Goal: Transaction & Acquisition: Book appointment/travel/reservation

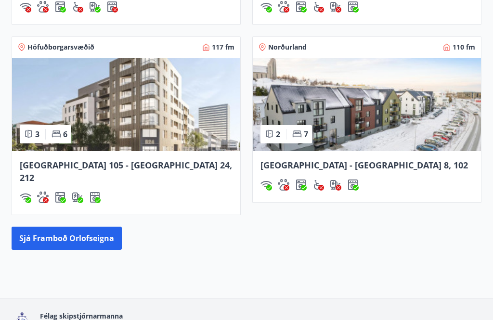
scroll to position [946, 0]
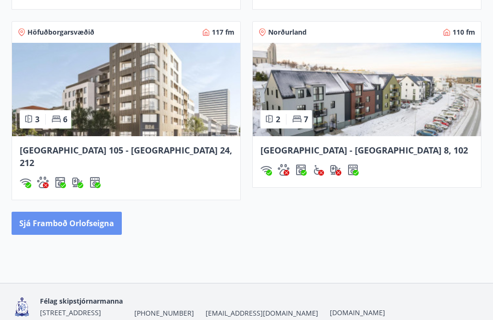
click at [76, 216] on button "Sjá framboð orlofseigna" at bounding box center [67, 223] width 110 height 23
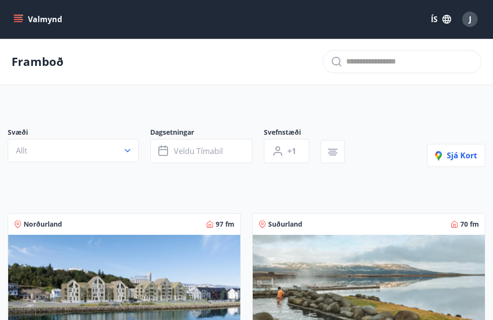
click at [34, 13] on button "Valmynd" at bounding box center [39, 19] width 54 height 17
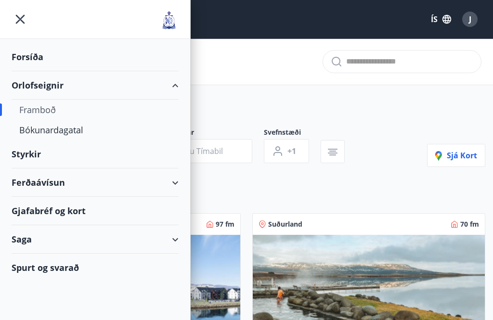
click at [58, 119] on div "Framboð" at bounding box center [95, 110] width 152 height 20
click at [51, 139] on div "Bókunardagatal" at bounding box center [95, 130] width 152 height 20
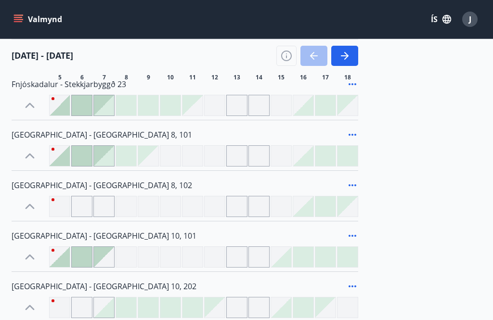
scroll to position [385, 0]
click at [351, 56] on button "button" at bounding box center [344, 56] width 27 height 20
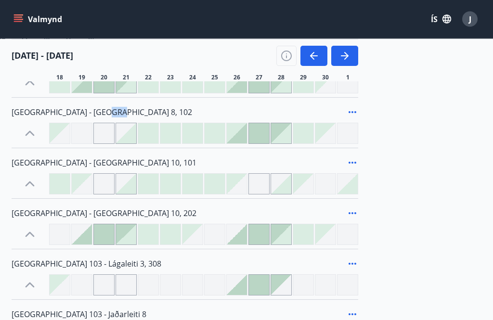
scroll to position [456, 0]
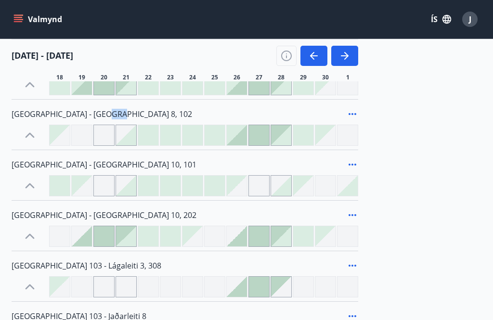
click at [244, 239] on div at bounding box center [237, 236] width 20 height 20
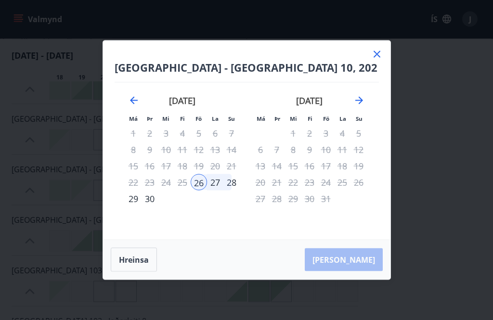
scroll to position [448, 0]
click at [377, 60] on icon at bounding box center [377, 55] width 12 height 12
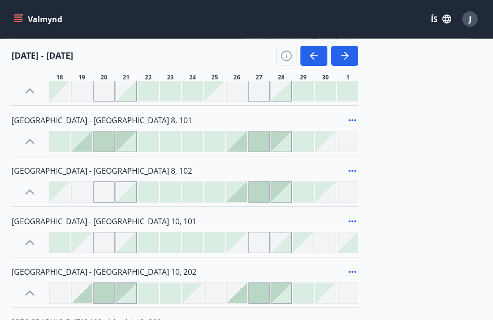
scroll to position [407, 0]
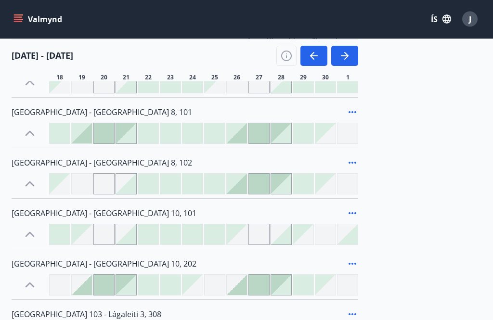
click at [64, 167] on span "[GEOGRAPHIC_DATA] - [GEOGRAPHIC_DATA] 8, 102" at bounding box center [102, 163] width 181 height 11
click at [65, 164] on span "[GEOGRAPHIC_DATA] - [GEOGRAPHIC_DATA] 8, 102" at bounding box center [102, 163] width 181 height 11
click at [65, 163] on span "[GEOGRAPHIC_DATA] - [GEOGRAPHIC_DATA] 8, 102" at bounding box center [102, 163] width 181 height 11
click at [68, 168] on span "[GEOGRAPHIC_DATA] - [GEOGRAPHIC_DATA] 8, 102" at bounding box center [102, 163] width 181 height 11
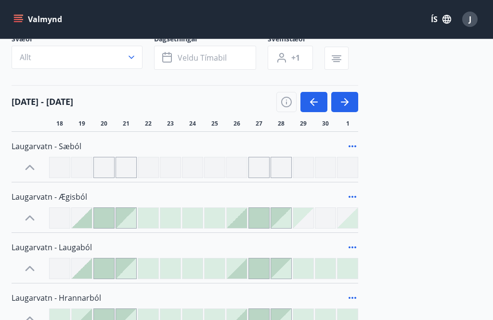
scroll to position [68, 0]
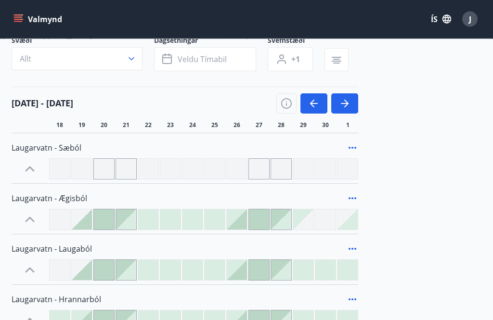
click at [23, 18] on icon "menu" at bounding box center [18, 19] width 10 height 10
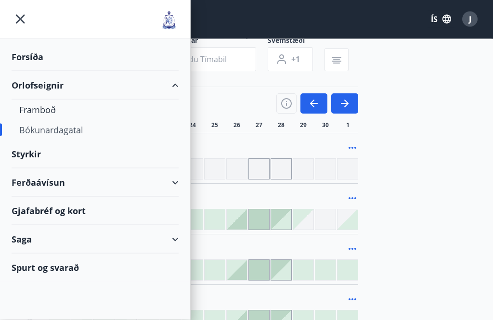
scroll to position [69, 0]
click at [56, 90] on div "Orlofseignir" at bounding box center [95, 85] width 167 height 28
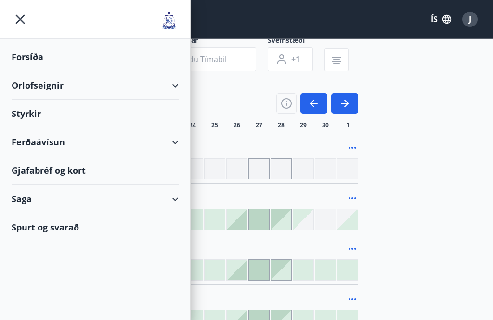
click at [78, 83] on div "Orlofseignir" at bounding box center [95, 85] width 167 height 28
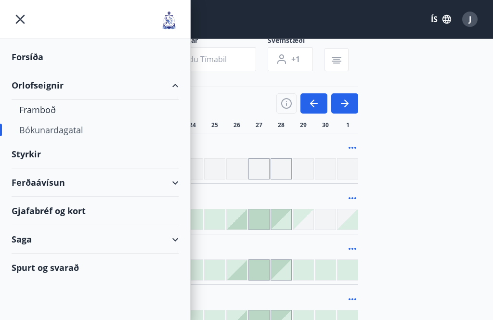
click at [49, 115] on div "Framboð" at bounding box center [95, 110] width 152 height 20
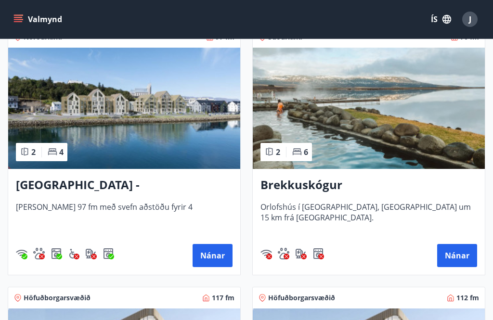
scroll to position [185, 0]
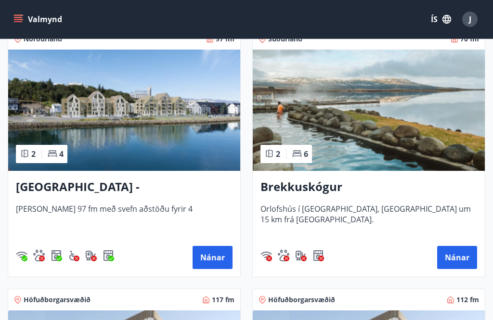
click at [214, 260] on button "Nánar" at bounding box center [213, 257] width 40 height 23
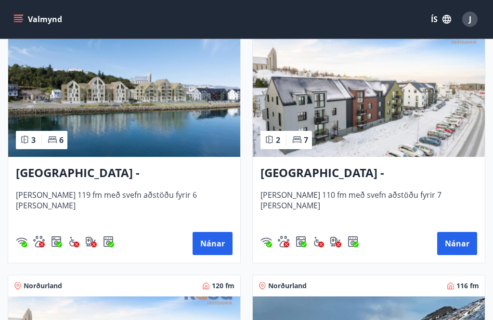
scroll to position [1502, 0]
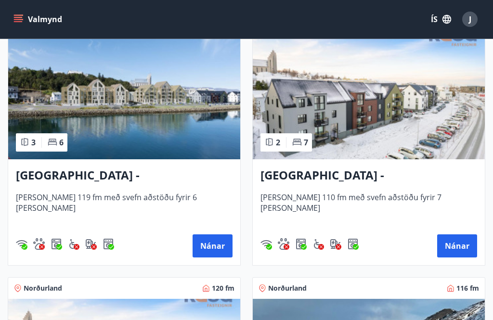
click at [356, 175] on h3 "[GEOGRAPHIC_DATA] - [GEOGRAPHIC_DATA] 8, 102" at bounding box center [369, 175] width 217 height 17
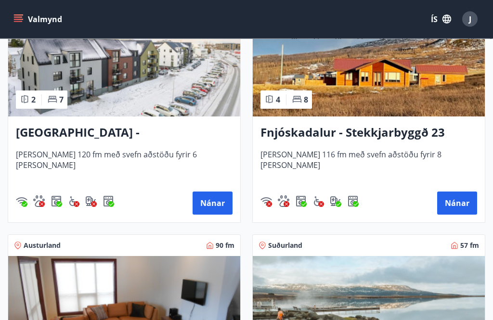
scroll to position [1807, 0]
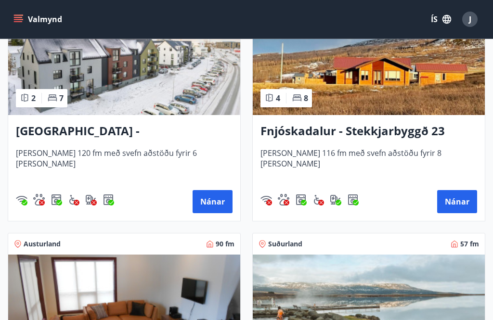
click at [216, 200] on button "Nánar" at bounding box center [213, 201] width 40 height 23
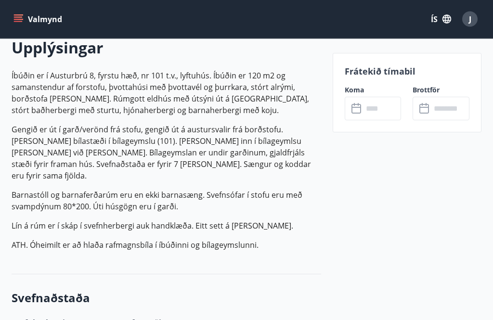
scroll to position [284, 0]
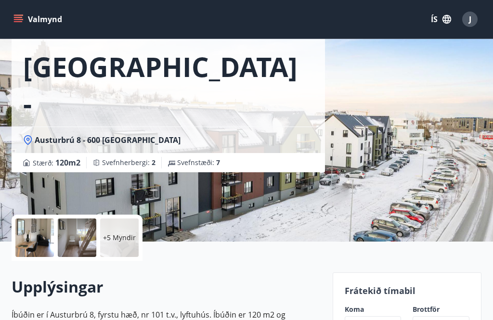
scroll to position [0, 0]
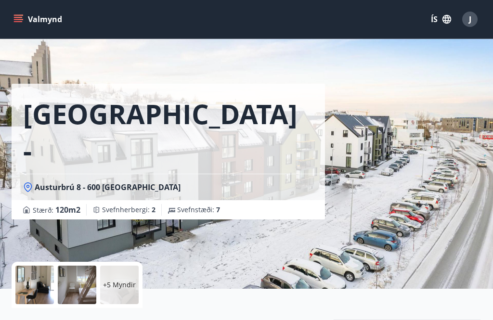
click at [20, 19] on icon "menu" at bounding box center [18, 19] width 10 height 10
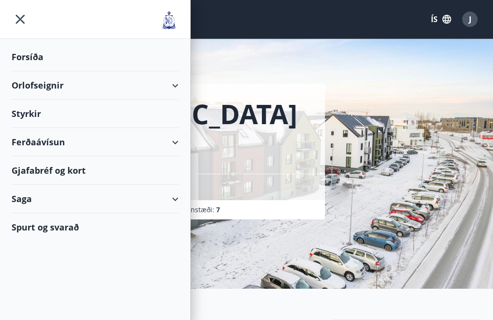
click at [54, 86] on div "Orlofseignir" at bounding box center [95, 85] width 167 height 28
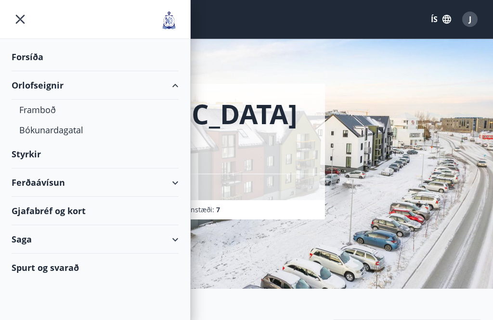
click at [58, 131] on div "Bókunardagatal" at bounding box center [95, 130] width 152 height 20
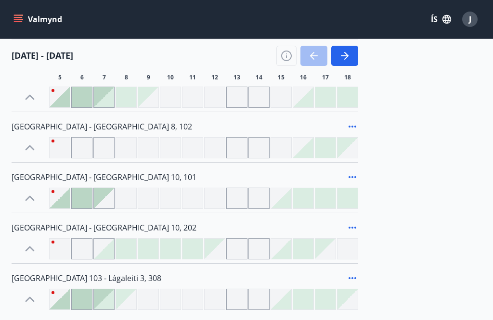
scroll to position [443, 0]
click at [347, 59] on icon "button" at bounding box center [345, 56] width 12 height 12
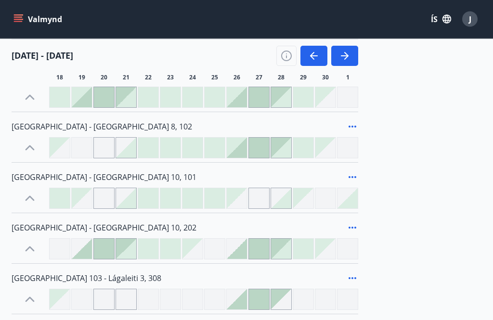
scroll to position [444, 0]
click at [221, 150] on div at bounding box center [215, 148] width 20 height 20
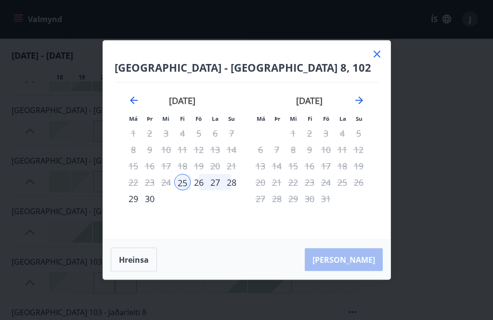
scroll to position [461, 0]
click at [215, 191] on div "27" at bounding box center [215, 182] width 16 height 16
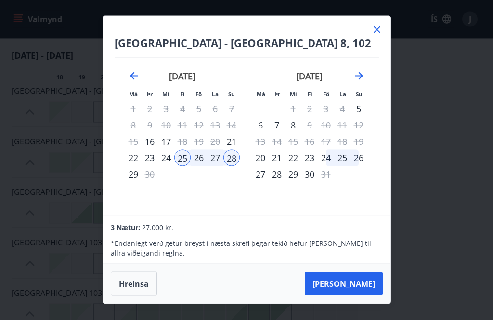
scroll to position [481, 0]
click at [364, 296] on button "[PERSON_NAME]" at bounding box center [344, 284] width 78 height 23
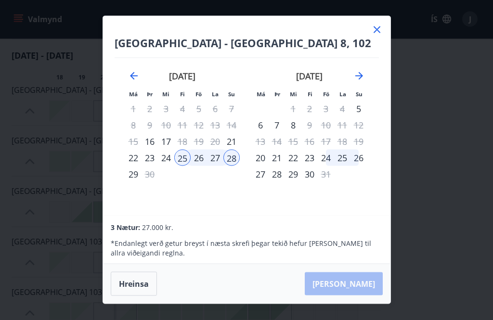
scroll to position [481, 0]
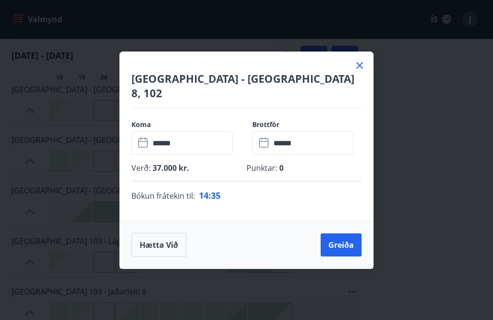
click at [347, 253] on button "Greiða" at bounding box center [341, 245] width 41 height 23
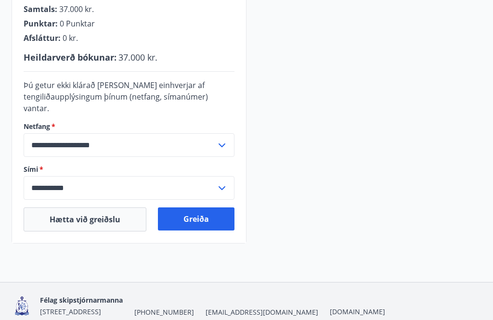
scroll to position [287, 0]
click at [282, 159] on div "**********" at bounding box center [247, 43] width 470 height 401
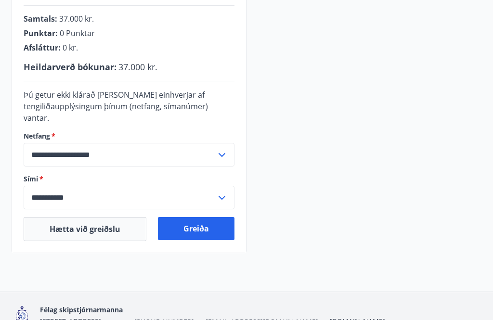
scroll to position [278, 0]
click at [308, 139] on div "**********" at bounding box center [247, 52] width 470 height 401
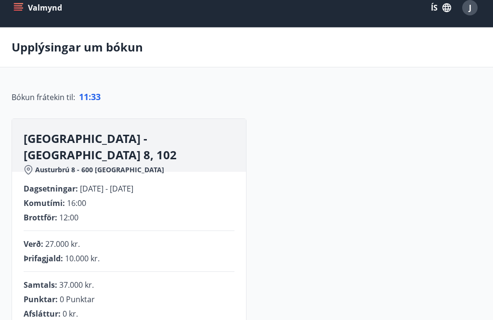
scroll to position [0, 0]
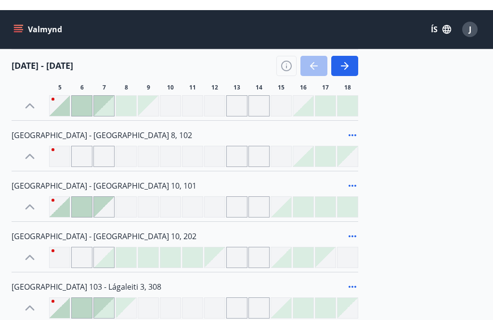
scroll to position [435, 0]
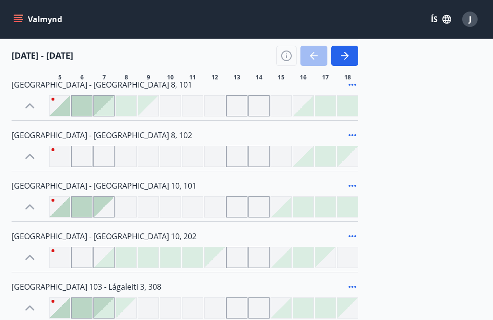
click at [340, 56] on icon "button" at bounding box center [345, 56] width 12 height 12
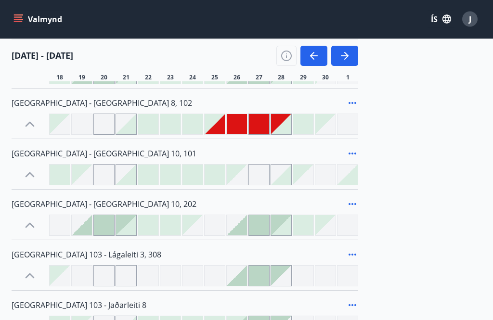
scroll to position [468, 0]
click at [218, 125] on div at bounding box center [215, 124] width 20 height 20
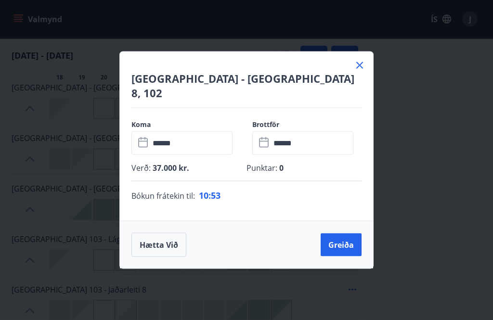
scroll to position [483, 0]
click at [417, 186] on div "[GEOGRAPHIC_DATA] - [GEOGRAPHIC_DATA] 8, 102 Koma ​ ****** ​ Brottför ​ ****** …" at bounding box center [246, 160] width 493 height 320
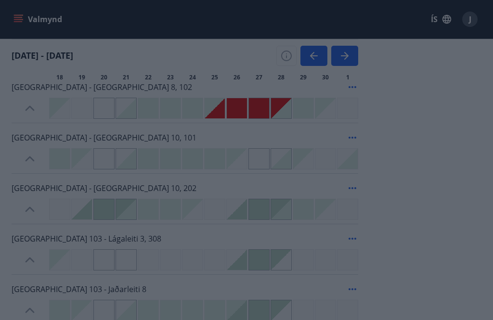
click at [415, 182] on div "Greiða" at bounding box center [246, 160] width 493 height 320
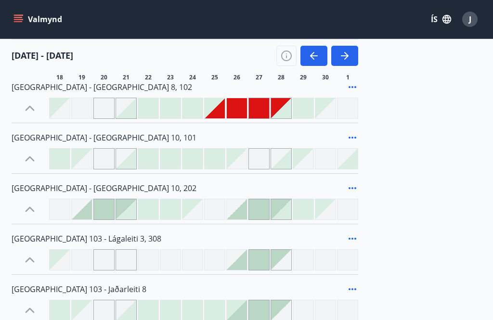
click at [228, 110] on div at bounding box center [237, 108] width 20 height 20
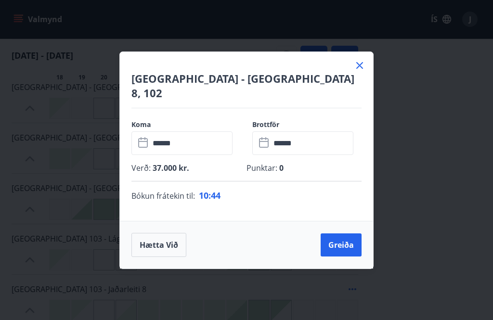
click at [346, 257] on button "Greiða" at bounding box center [341, 245] width 41 height 23
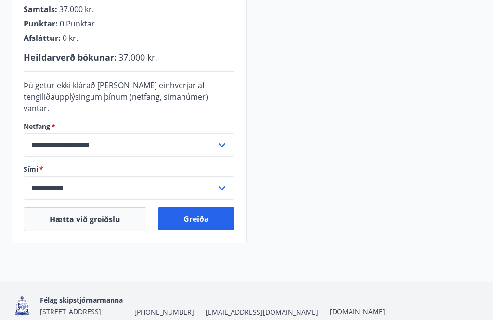
scroll to position [287, 0]
click at [199, 210] on button "Greiða" at bounding box center [196, 219] width 77 height 23
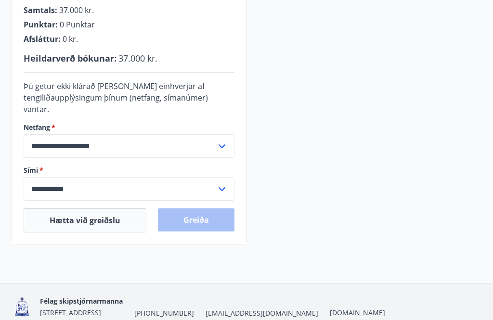
scroll to position [284, 0]
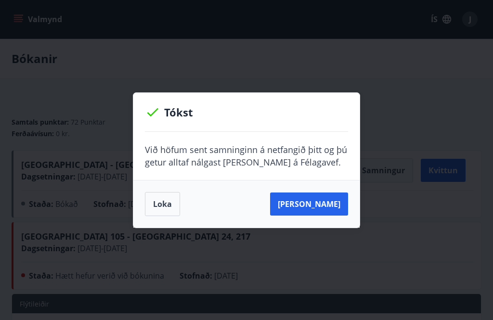
click at [316, 204] on button "[PERSON_NAME]" at bounding box center [309, 204] width 78 height 23
click at [166, 202] on button "Loka" at bounding box center [162, 204] width 35 height 24
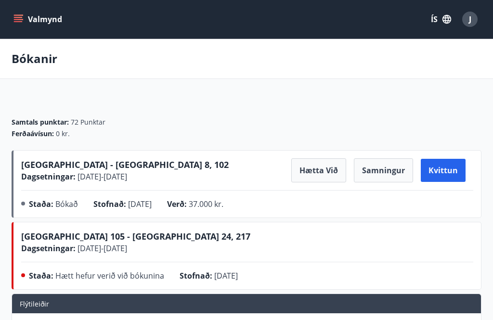
click at [44, 24] on button "Valmynd" at bounding box center [39, 19] width 54 height 17
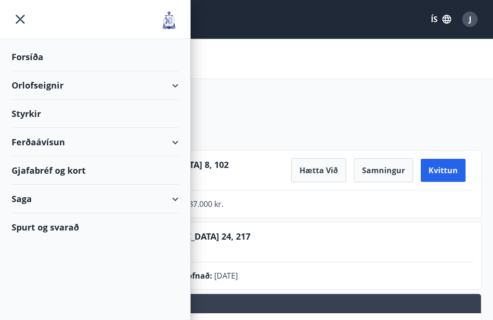
click at [26, 22] on icon "menu" at bounding box center [20, 19] width 17 height 17
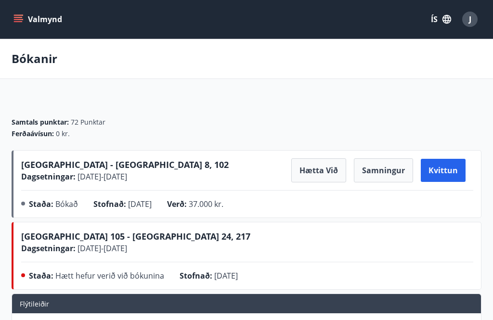
click at [26, 20] on button "Valmynd" at bounding box center [39, 19] width 54 height 17
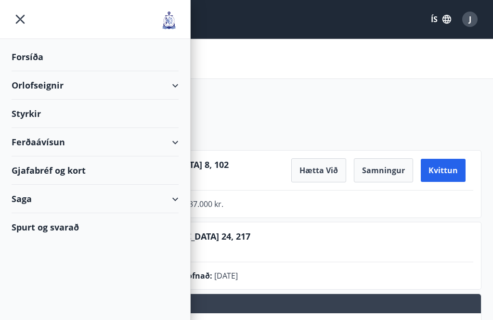
click at [34, 54] on div "Forsíða" at bounding box center [95, 57] width 167 height 28
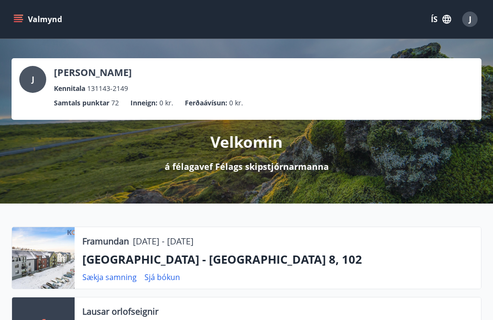
click at [469, 21] on span "J" at bounding box center [470, 19] width 2 height 11
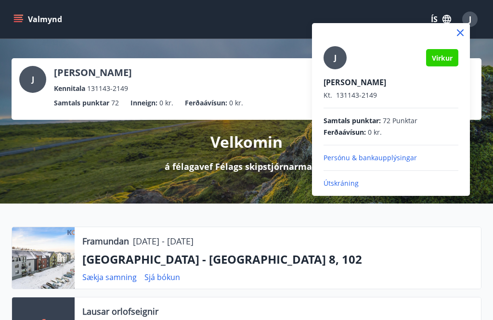
click at [348, 183] on p "Útskráning" at bounding box center [391, 184] width 135 height 10
